Goal: Task Accomplishment & Management: Manage account settings

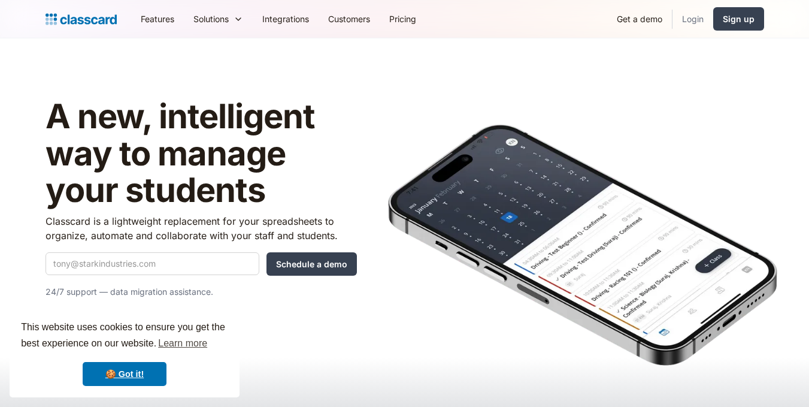
click at [694, 21] on link "Login" at bounding box center [692, 18] width 41 height 27
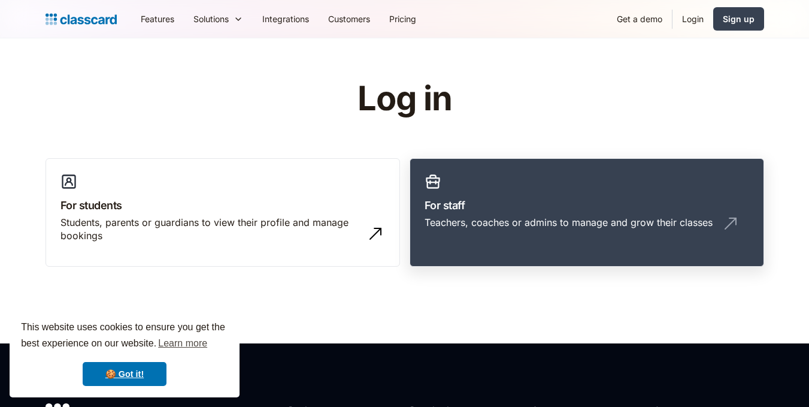
click at [529, 181] on link "For staff Teachers, coaches or admins to manage and grow their classes" at bounding box center [586, 212] width 354 height 109
